Goal: Navigation & Orientation: Find specific page/section

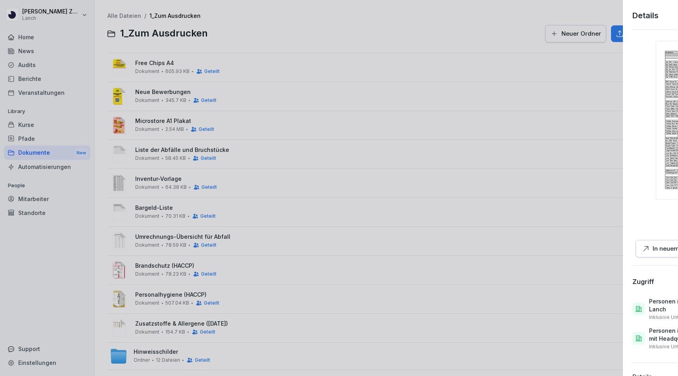
click at [282, 62] on div at bounding box center [339, 188] width 678 height 376
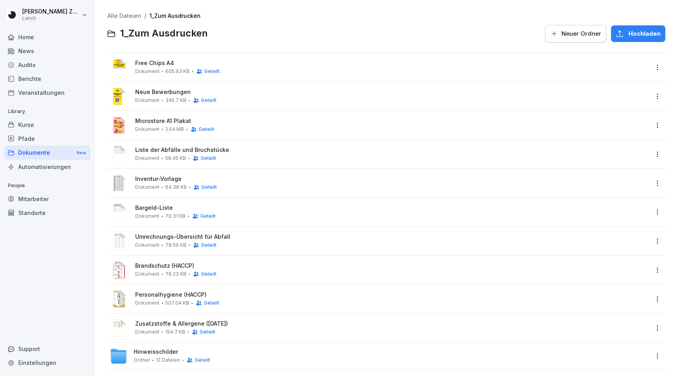
scroll to position [7, 0]
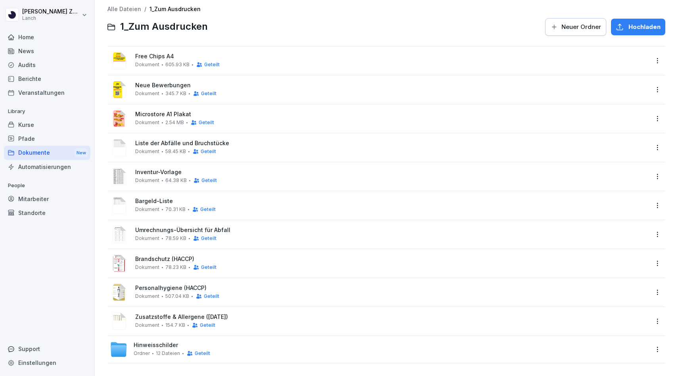
click at [157, 342] on span "Hinweisschilder" at bounding box center [156, 345] width 44 height 7
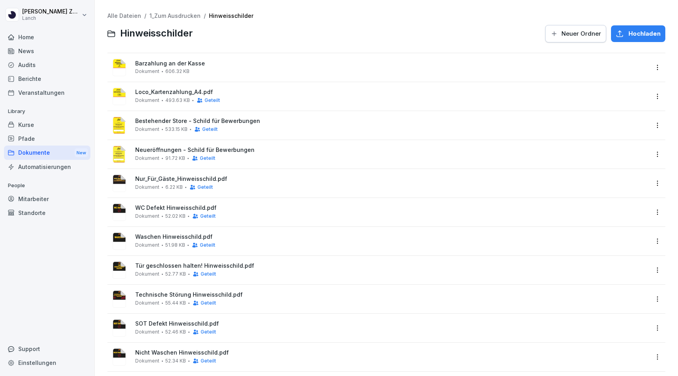
click at [57, 158] on div "Dokumente New" at bounding box center [47, 152] width 86 height 15
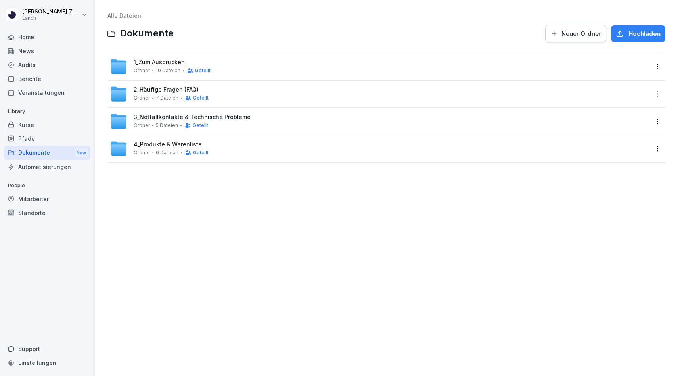
click at [153, 119] on span "3_Notfallkontakte & Technische Probleme" at bounding box center [192, 117] width 117 height 7
click at [161, 148] on div "4_Produkte & Warenliste Ordner 0 Dateien Geteilt" at bounding box center [171, 148] width 75 height 15
click at [146, 62] on span "1_Zum Ausdrucken" at bounding box center [159, 62] width 51 height 7
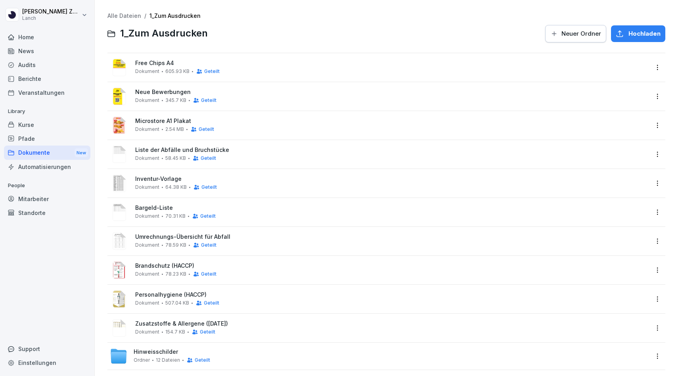
click at [166, 98] on span "345.7 KB" at bounding box center [175, 100] width 21 height 6
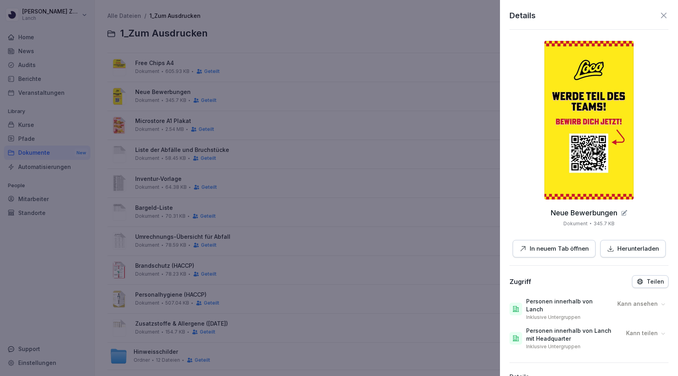
click at [662, 17] on icon at bounding box center [664, 16] width 10 height 10
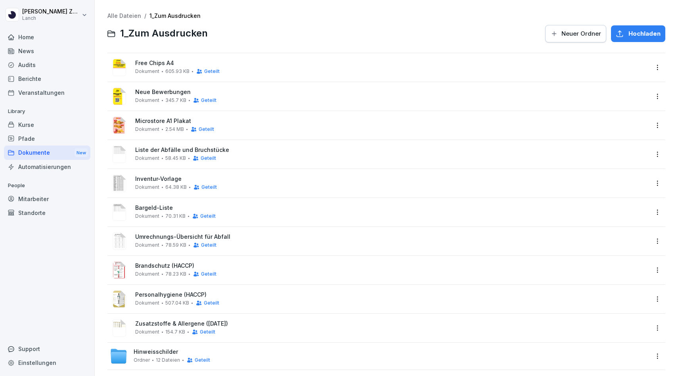
scroll to position [7, 0]
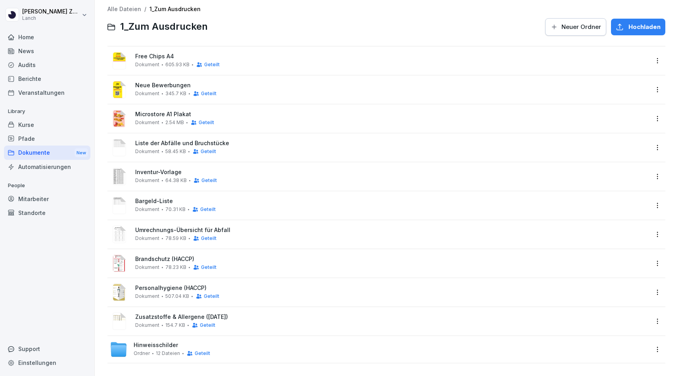
click at [160, 89] on div "Neue Bewerbungen Dokument 345.7 KB Geteilt" at bounding box center [391, 89] width 513 height 15
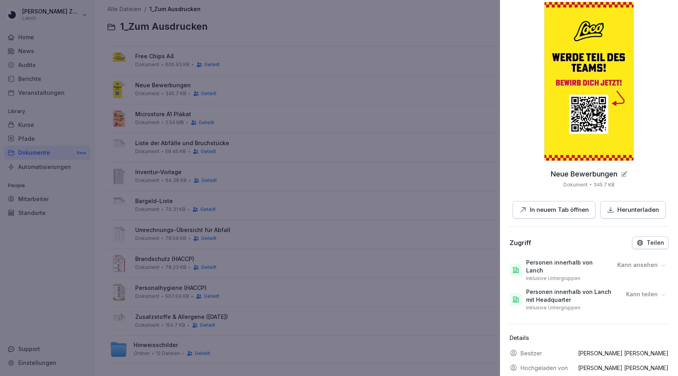
scroll to position [0, 0]
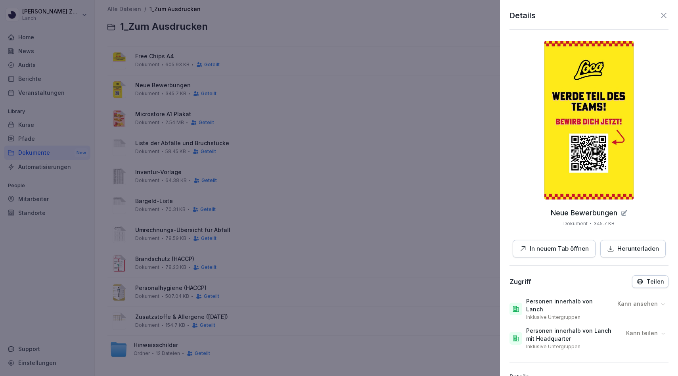
click at [666, 19] on icon at bounding box center [664, 16] width 10 height 10
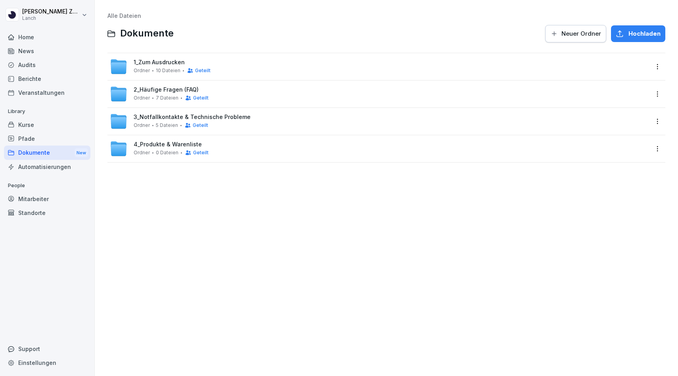
click at [162, 65] on span "1_Zum Ausdrucken" at bounding box center [159, 62] width 51 height 7
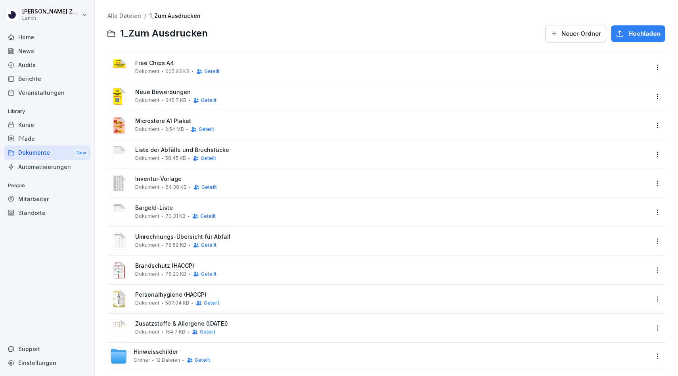
scroll to position [7, 0]
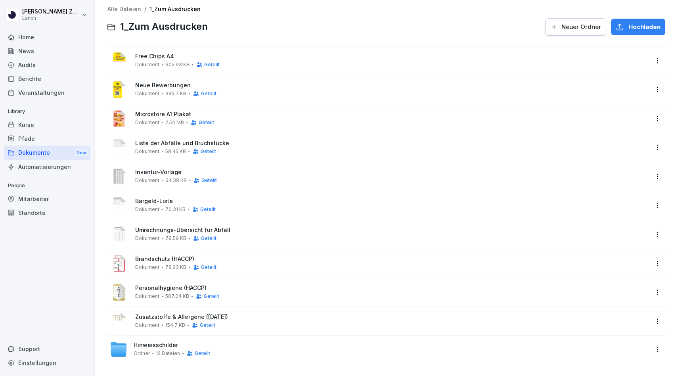
click at [162, 342] on span "Hinweisschilder" at bounding box center [156, 345] width 44 height 7
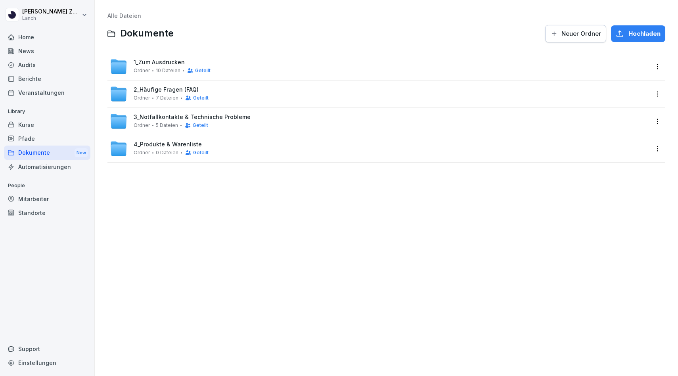
click at [150, 89] on span "2_Häufige Fragen (FAQ)" at bounding box center [166, 89] width 65 height 7
click at [159, 122] on div "3_Notfallkontakte & Technische Probleme Ordner 5 Dateien Geteilt" at bounding box center [192, 121] width 117 height 15
click at [157, 150] on span "0 Dateien" at bounding box center [167, 153] width 23 height 6
click at [25, 152] on div "Dokumente New" at bounding box center [47, 152] width 86 height 15
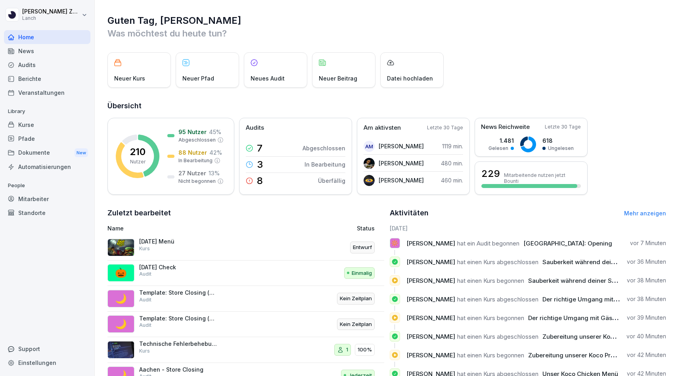
scroll to position [27, 0]
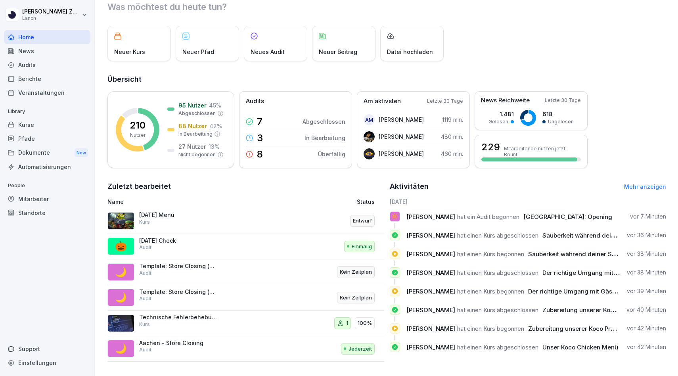
click at [18, 47] on div "News" at bounding box center [47, 51] width 86 height 14
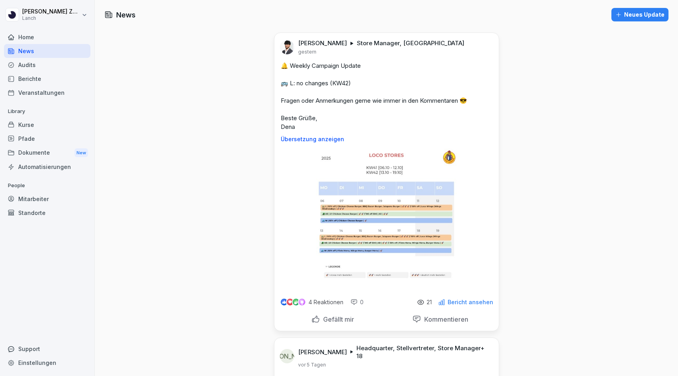
click at [24, 65] on div "Audits" at bounding box center [47, 65] width 86 height 14
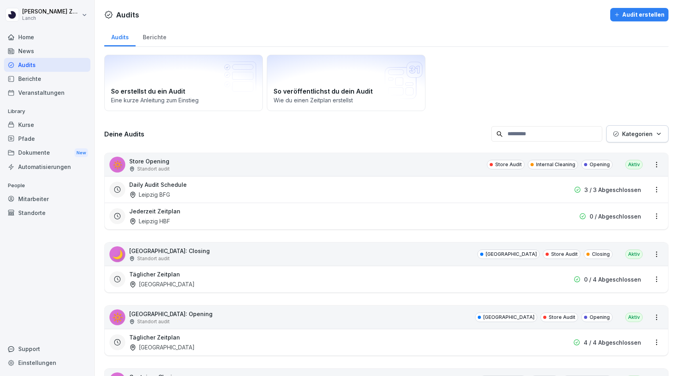
click at [563, 138] on input at bounding box center [546, 133] width 111 height 15
click at [629, 138] on button "Kategorien" at bounding box center [637, 133] width 62 height 17
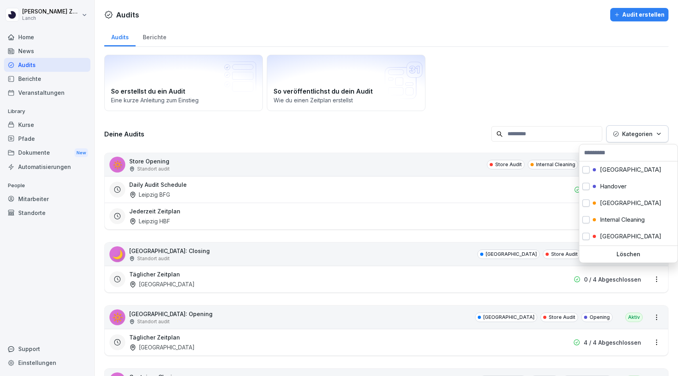
scroll to position [114, 0]
click at [621, 206] on p "Hannover" at bounding box center [630, 205] width 61 height 7
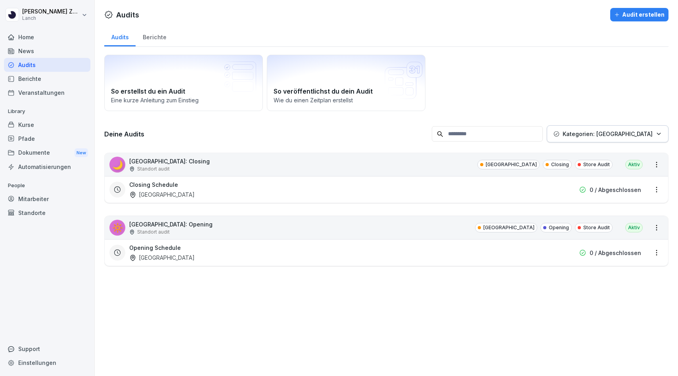
click at [352, 317] on html "Carla Zahn Lanch Home News Audits Berichte Veranstaltungen Library Kurse Pfade …" at bounding box center [339, 188] width 678 height 376
click at [149, 38] on div "Berichte" at bounding box center [155, 36] width 38 height 20
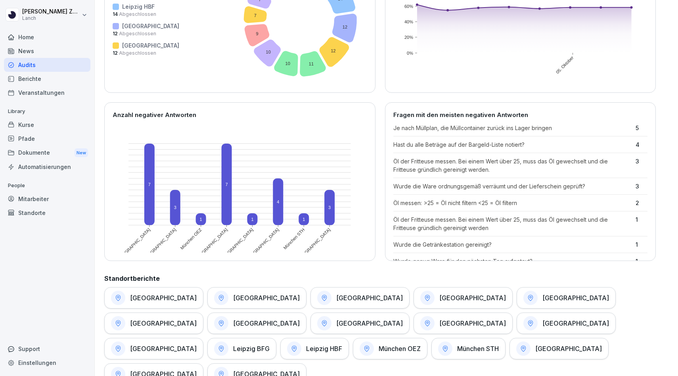
scroll to position [142, 0]
